Goal: Task Accomplishment & Management: Manage account settings

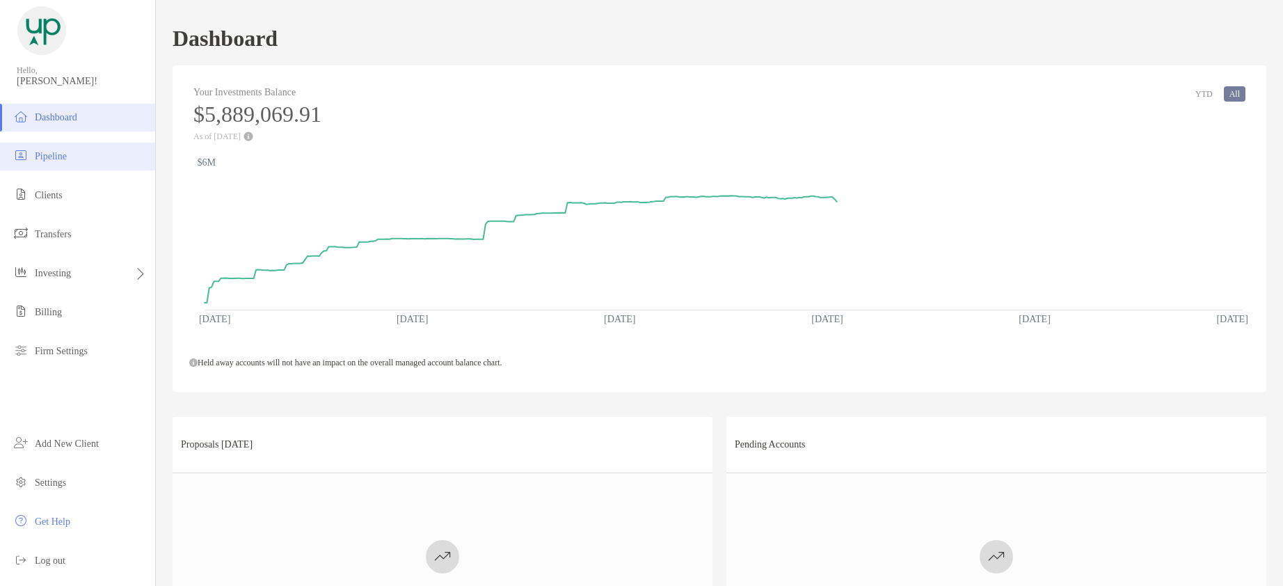
click at [50, 152] on span "Pipeline" at bounding box center [51, 156] width 32 height 10
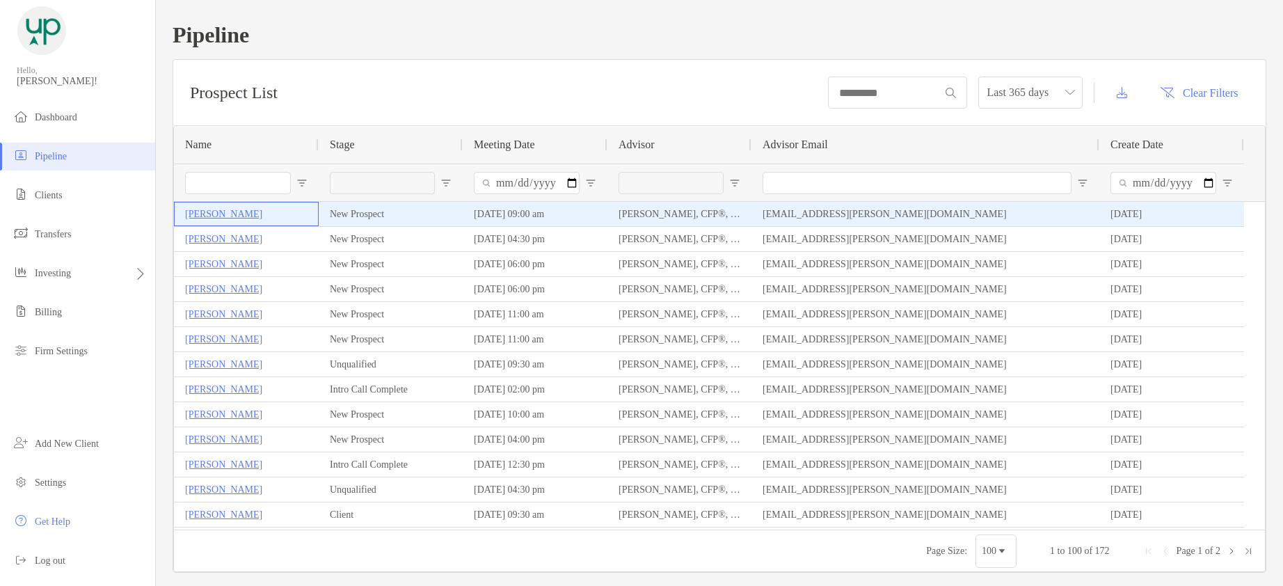
click at [220, 217] on p "[PERSON_NAME]" at bounding box center [223, 213] width 77 height 17
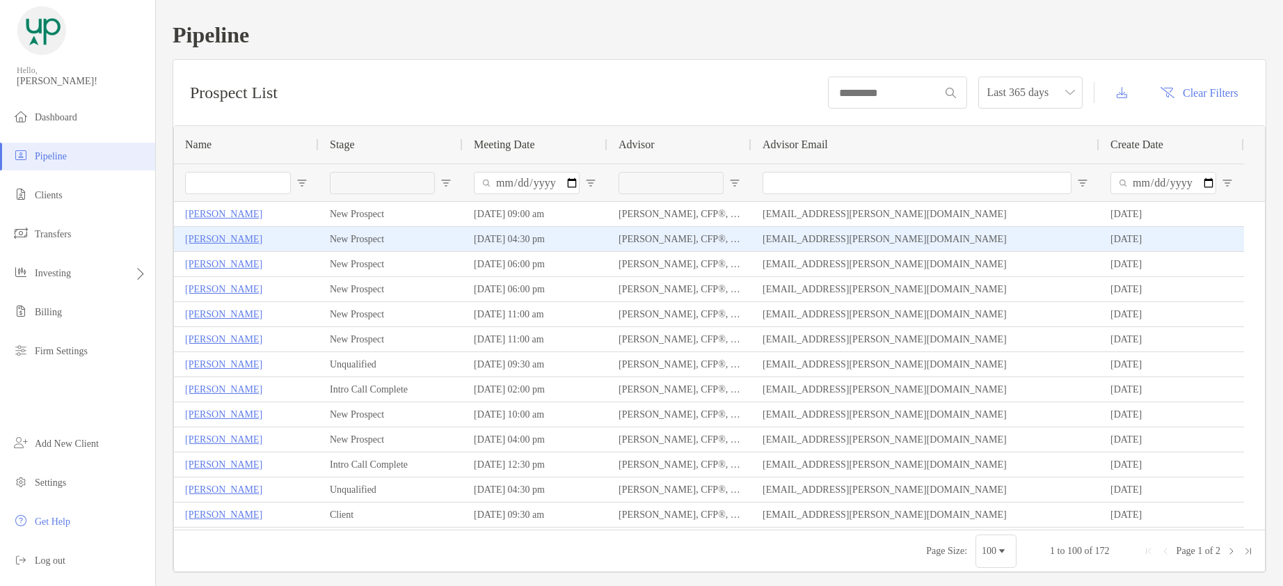
click at [216, 240] on p "Lisa Palmieri" at bounding box center [223, 238] width 77 height 17
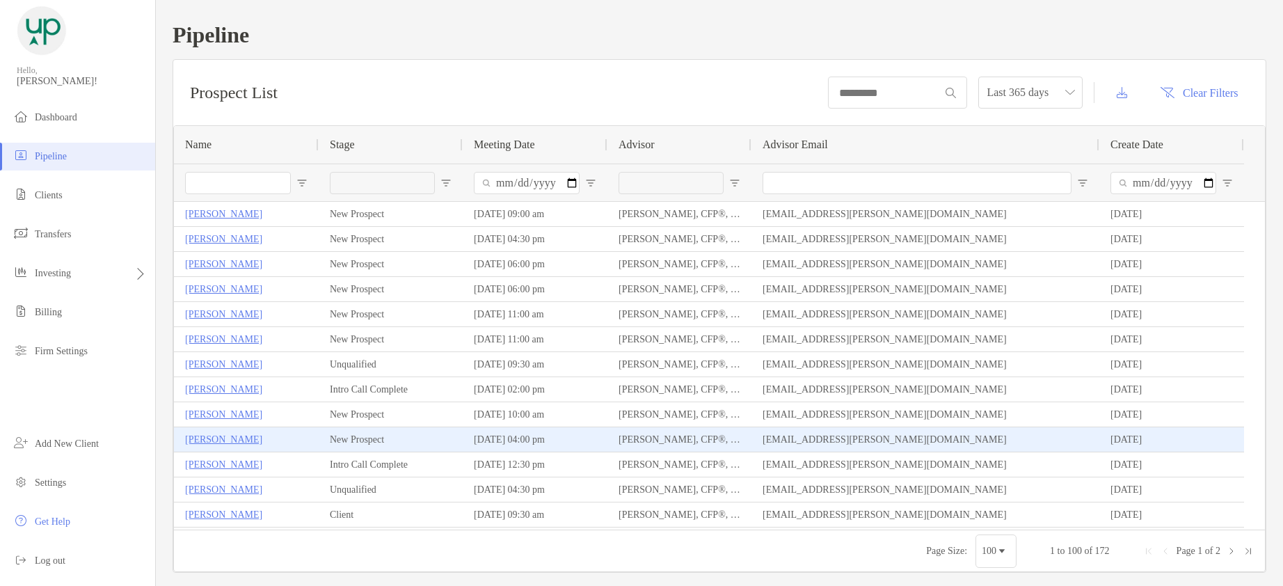
click at [223, 435] on p "[PERSON_NAME]" at bounding box center [223, 439] width 77 height 17
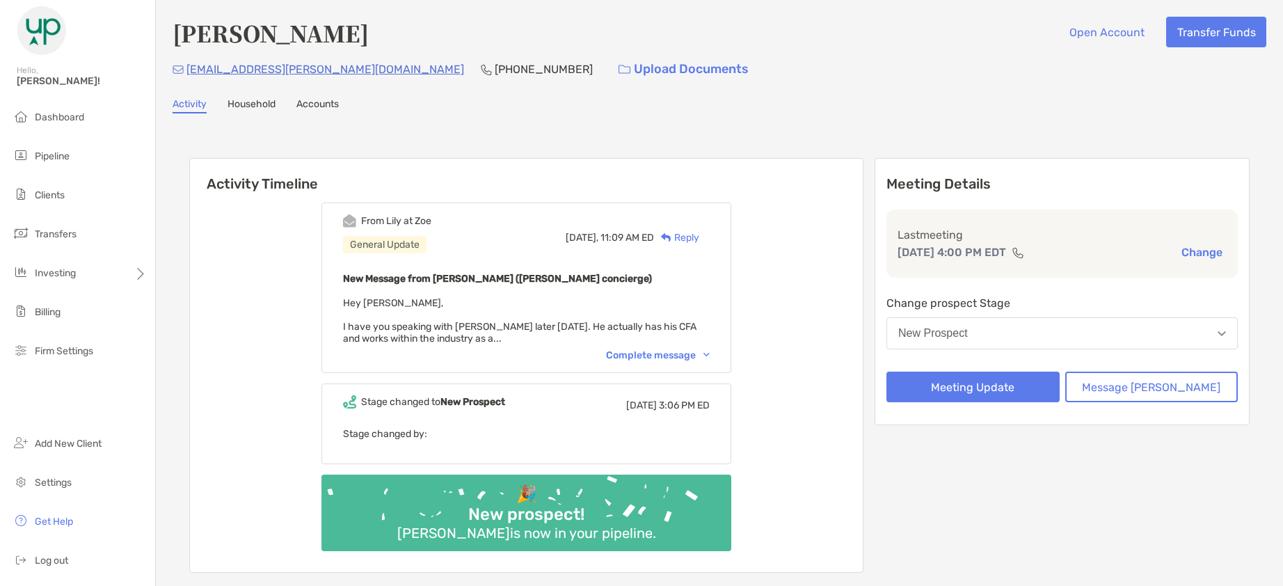
click at [651, 354] on div "Complete message" at bounding box center [658, 355] width 104 height 12
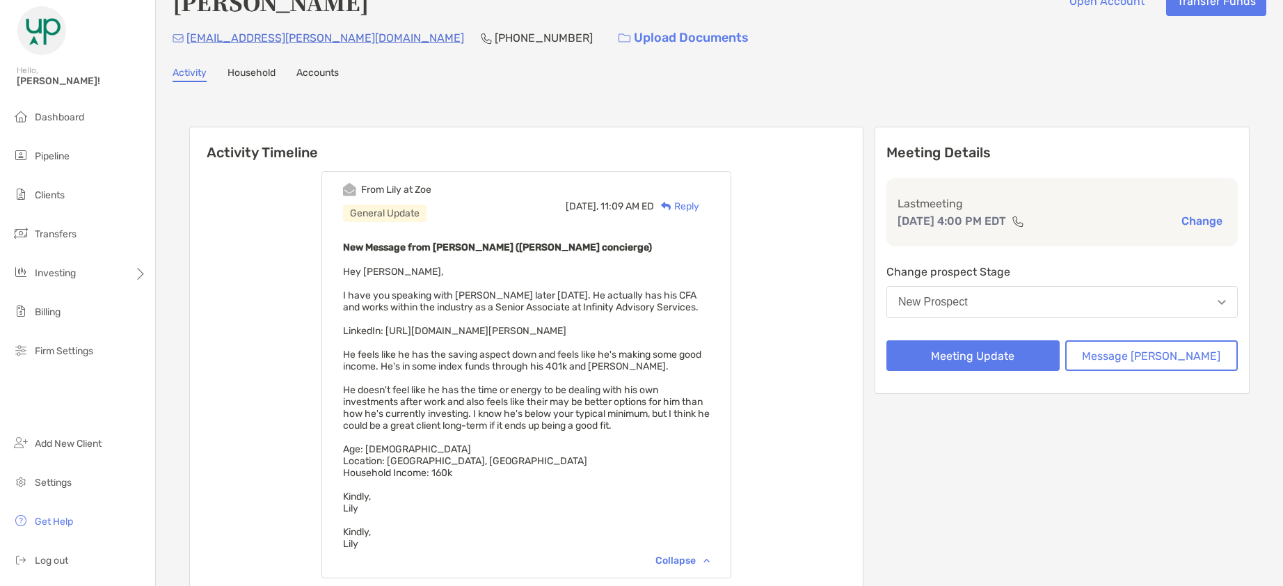
scroll to position [70, 0]
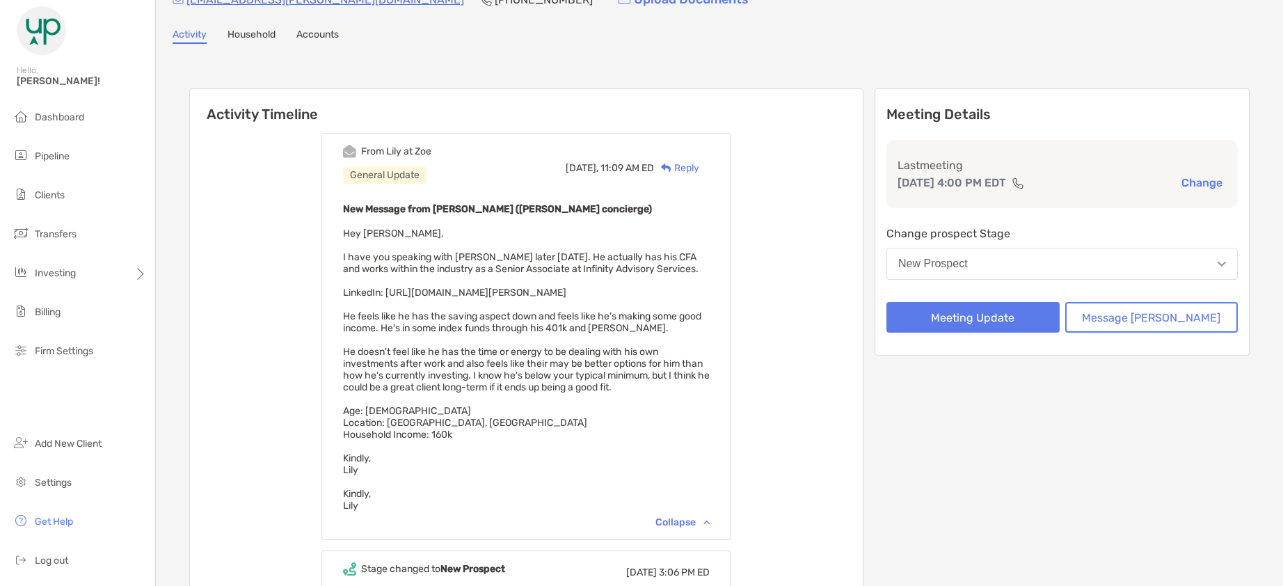
click at [476, 353] on span "Hey [PERSON_NAME], I have you speaking with [PERSON_NAME] later [DATE]. He actu…" at bounding box center [526, 369] width 367 height 284
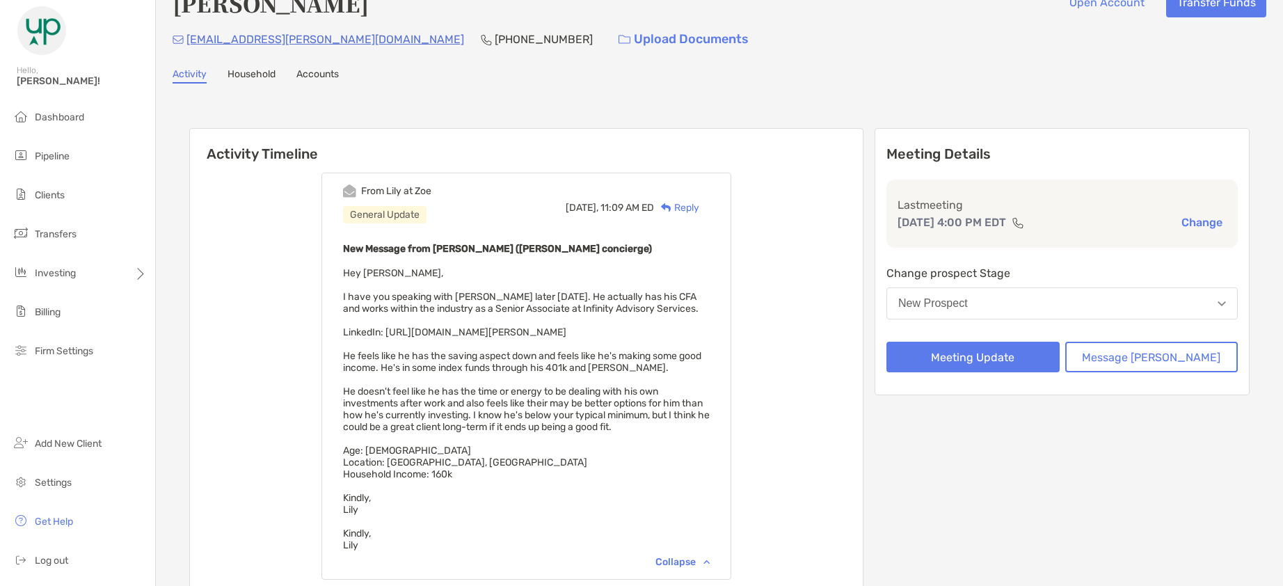
scroll to position [0, 0]
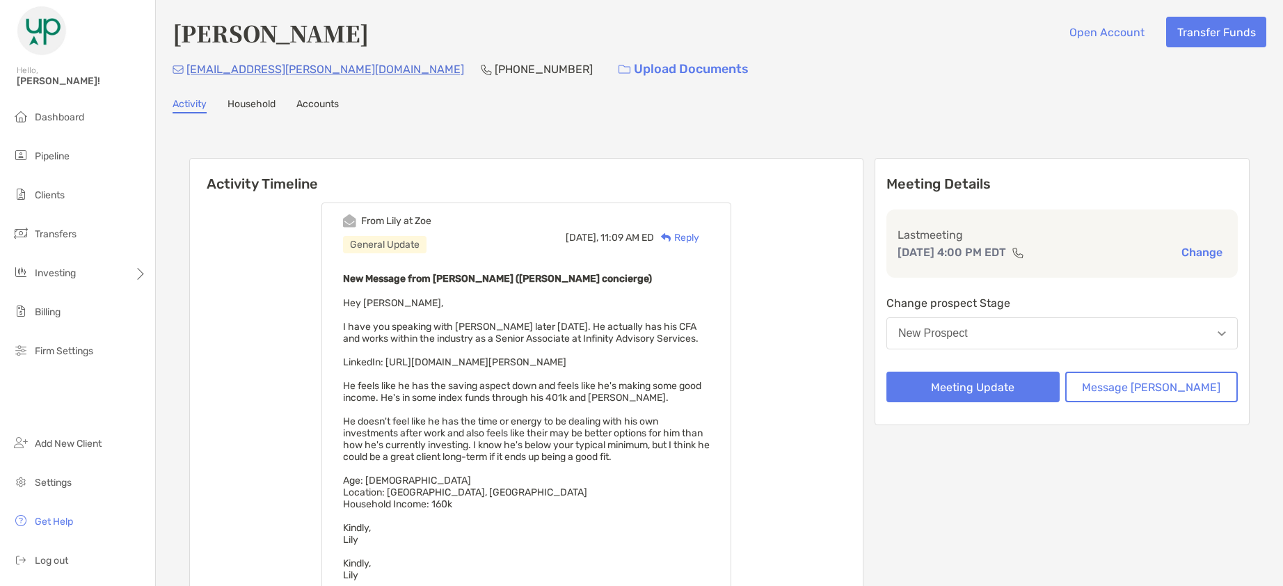
click at [495, 66] on p "[PHONE_NUMBER]" at bounding box center [544, 69] width 98 height 17
copy p "[PHONE_NUMBER]"
